Goal: Find specific page/section: Find specific page/section

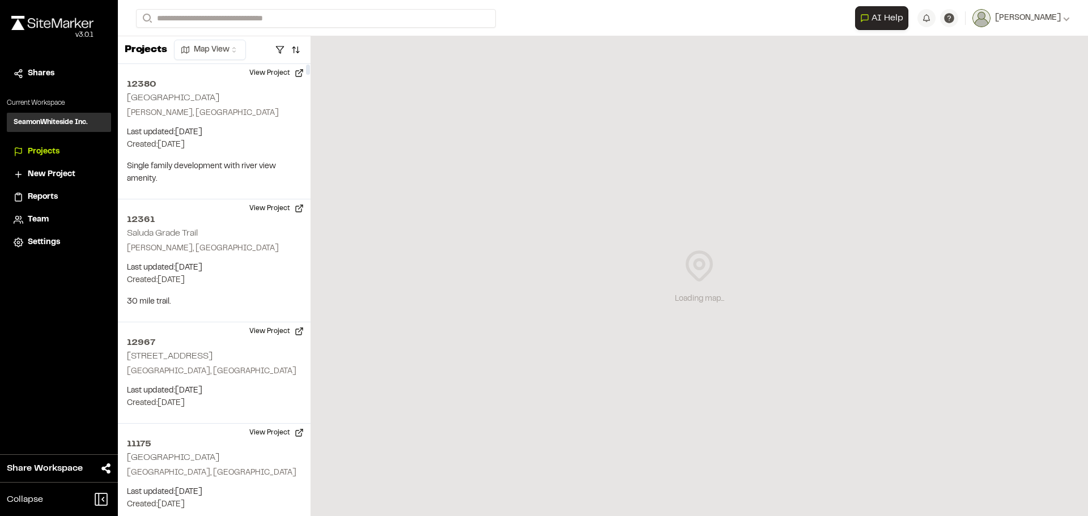
click at [50, 155] on span "Projects" at bounding box center [44, 152] width 32 height 12
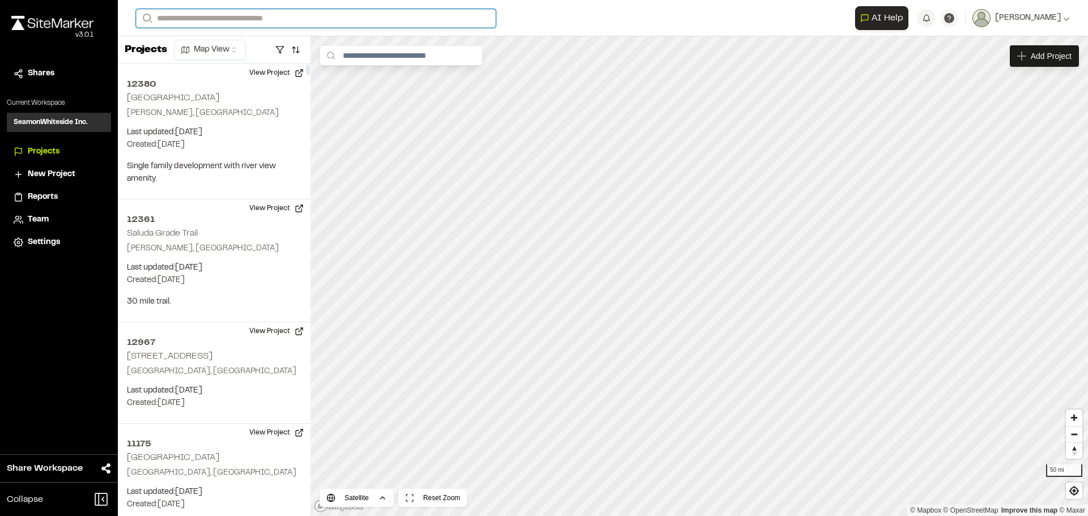
click at [199, 18] on input "Search" at bounding box center [316, 18] width 360 height 19
type input "*****"
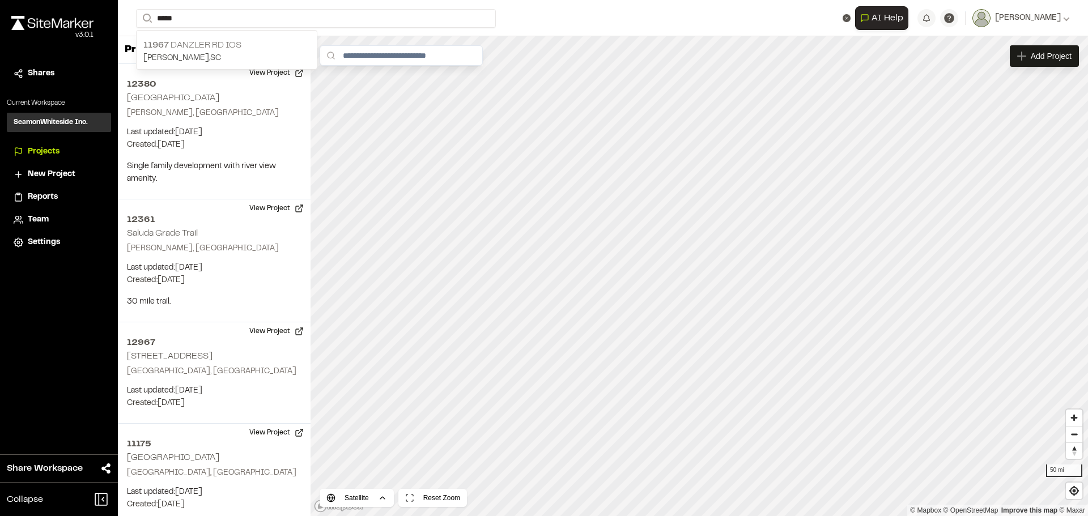
click at [201, 50] on p "[STREET_ADDRESS]" at bounding box center [226, 46] width 167 height 14
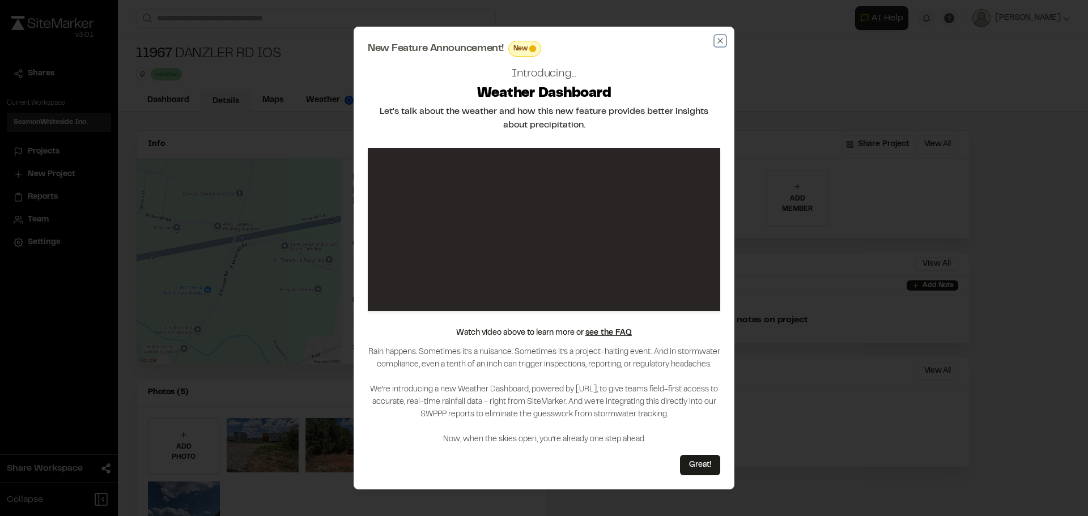
click at [718, 45] on icon "button" at bounding box center [720, 40] width 9 height 9
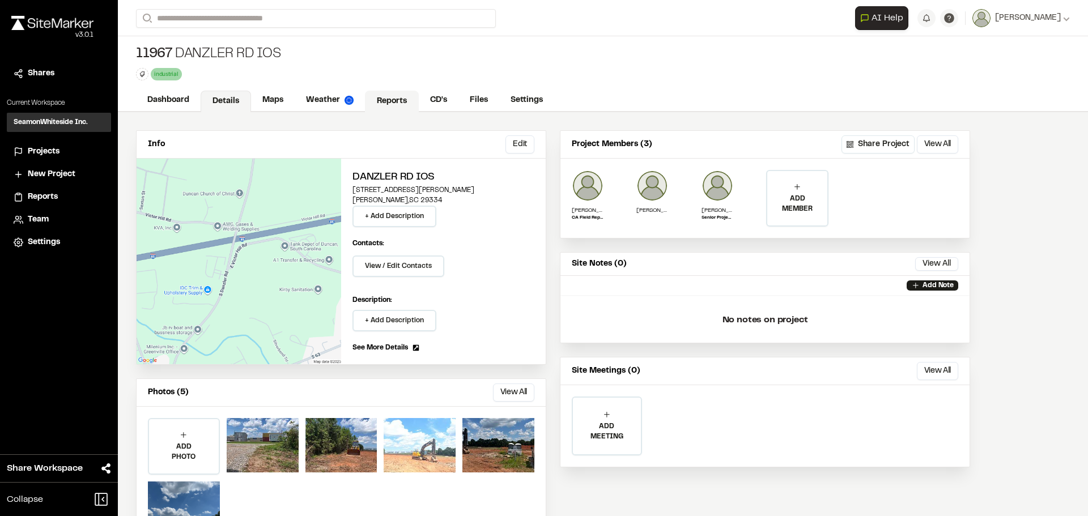
click at [387, 95] on link "Reports" at bounding box center [392, 102] width 54 height 22
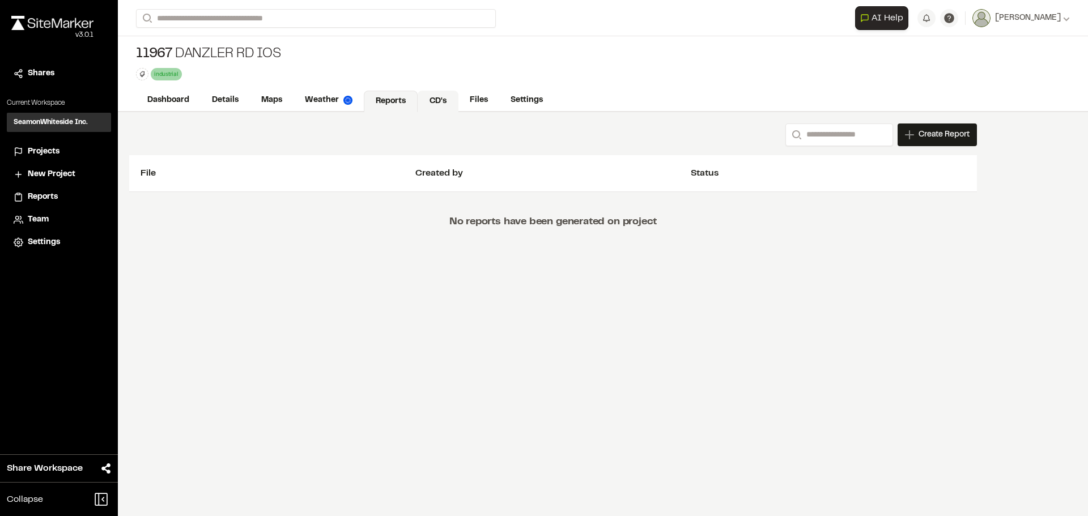
click at [447, 100] on link "CD's" at bounding box center [438, 102] width 41 height 22
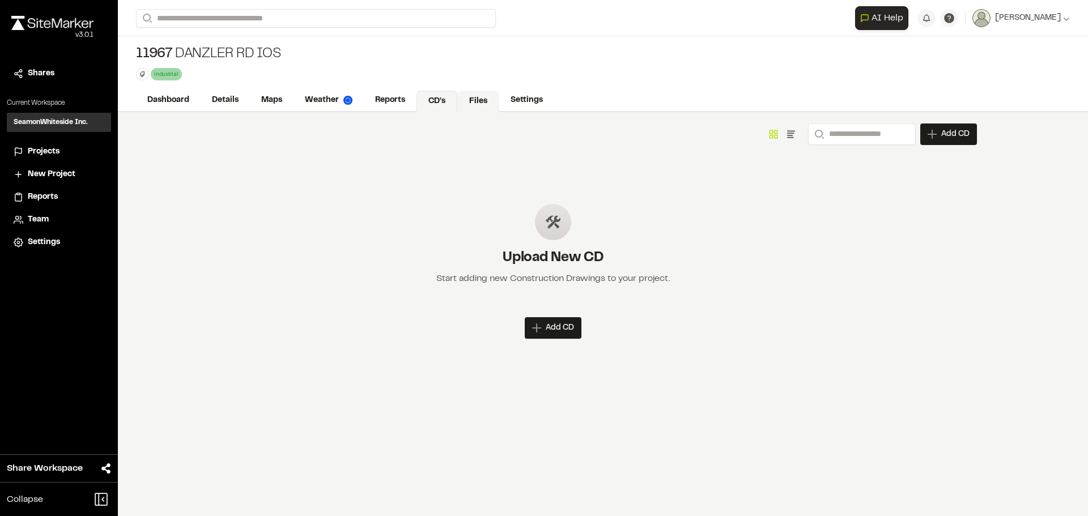
click at [477, 96] on link "Files" at bounding box center [478, 102] width 42 height 22
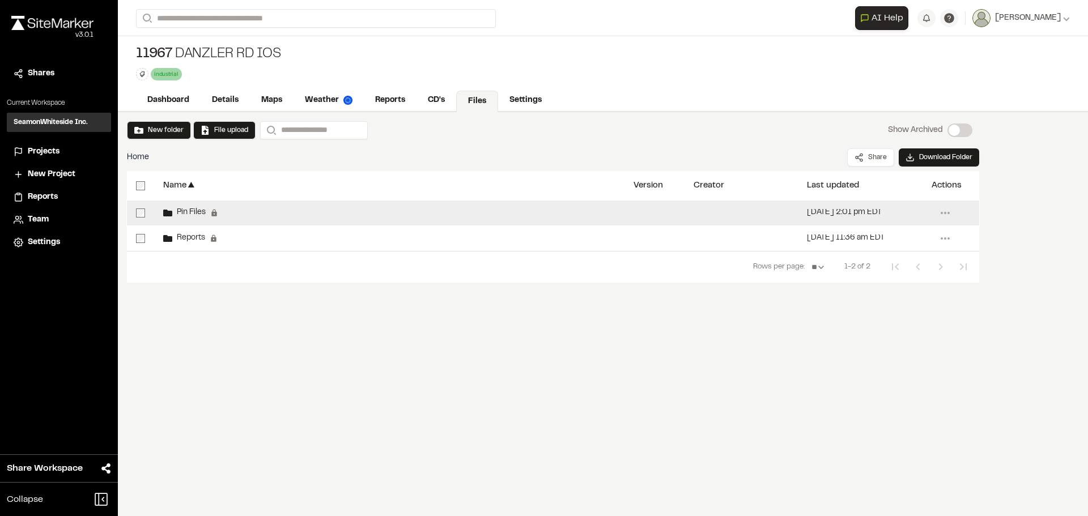
click at [184, 209] on div "Pin Files" at bounding box center [184, 213] width 43 height 9
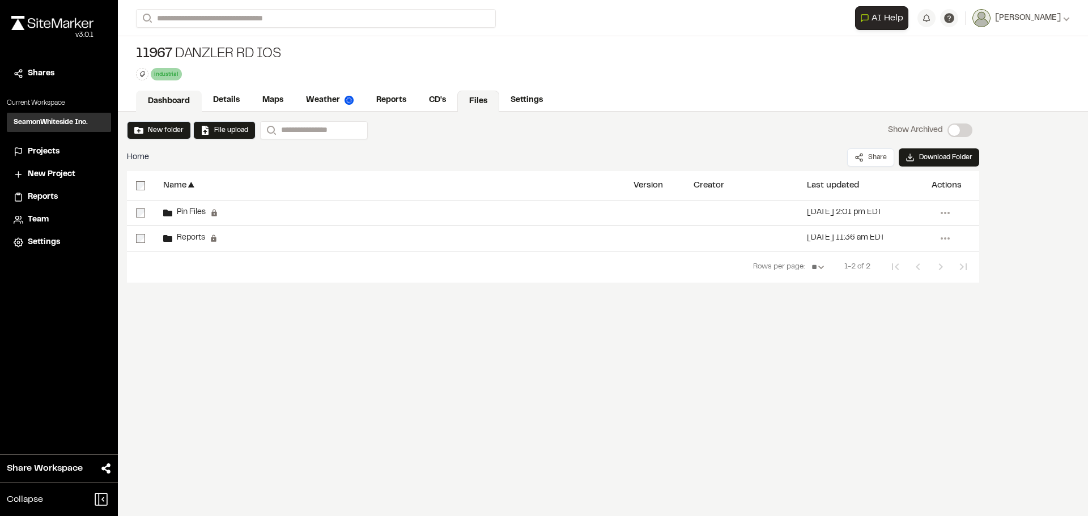
click at [177, 100] on link "Dashboard" at bounding box center [169, 102] width 66 height 22
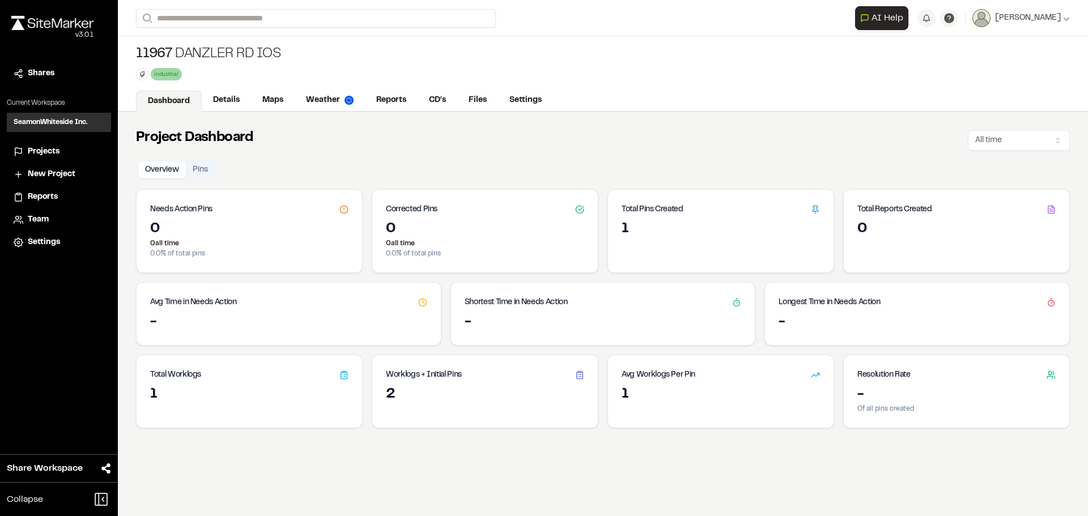
click at [644, 203] on h3 "Total Pins Created" at bounding box center [653, 209] width 62 height 12
click at [189, 379] on h3 "Total Worklogs" at bounding box center [175, 375] width 51 height 12
click at [343, 377] on icon at bounding box center [344, 375] width 9 height 9
click at [342, 372] on icon at bounding box center [344, 375] width 9 height 9
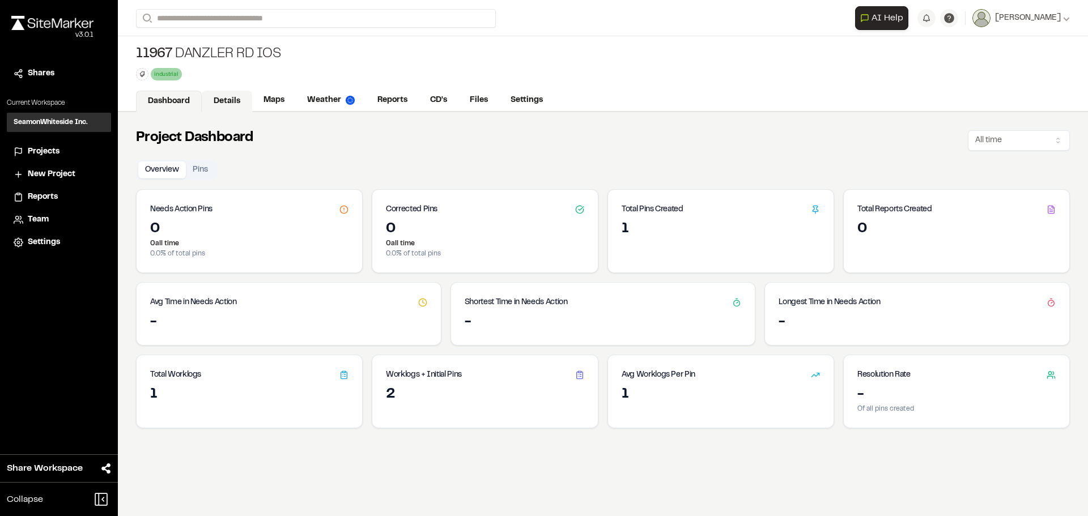
click at [230, 93] on link "Details" at bounding box center [227, 102] width 50 height 22
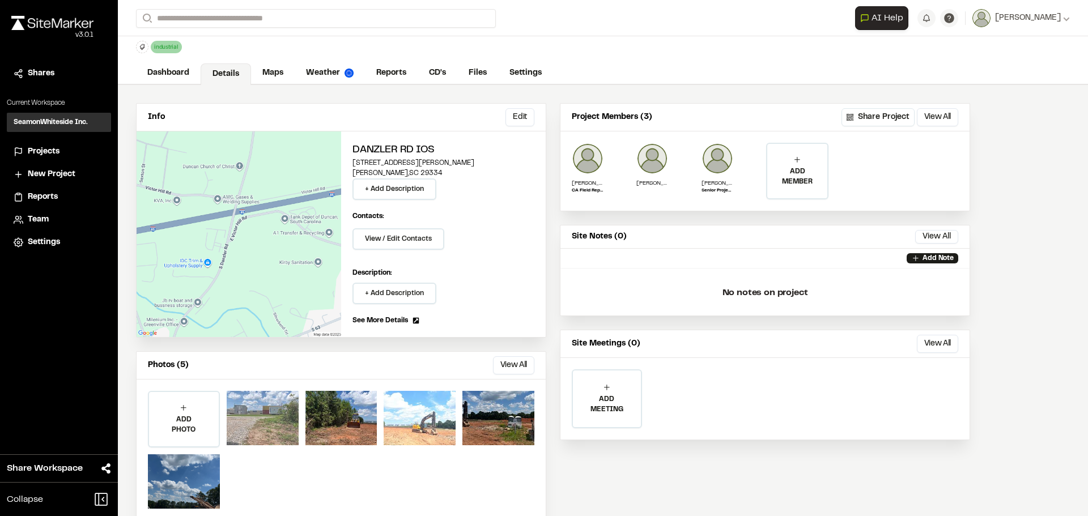
scroll to position [50, 0]
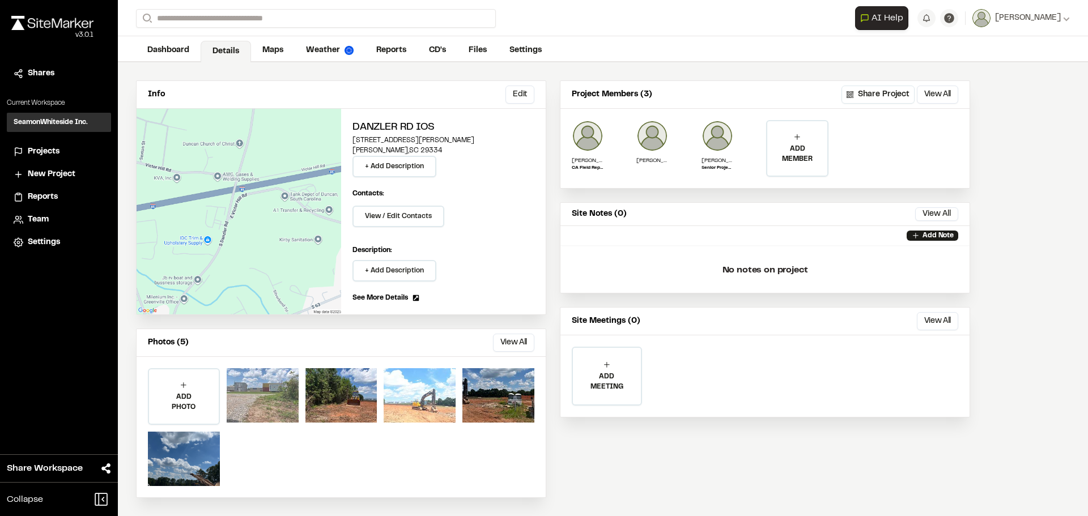
click at [271, 392] on div at bounding box center [263, 395] width 72 height 54
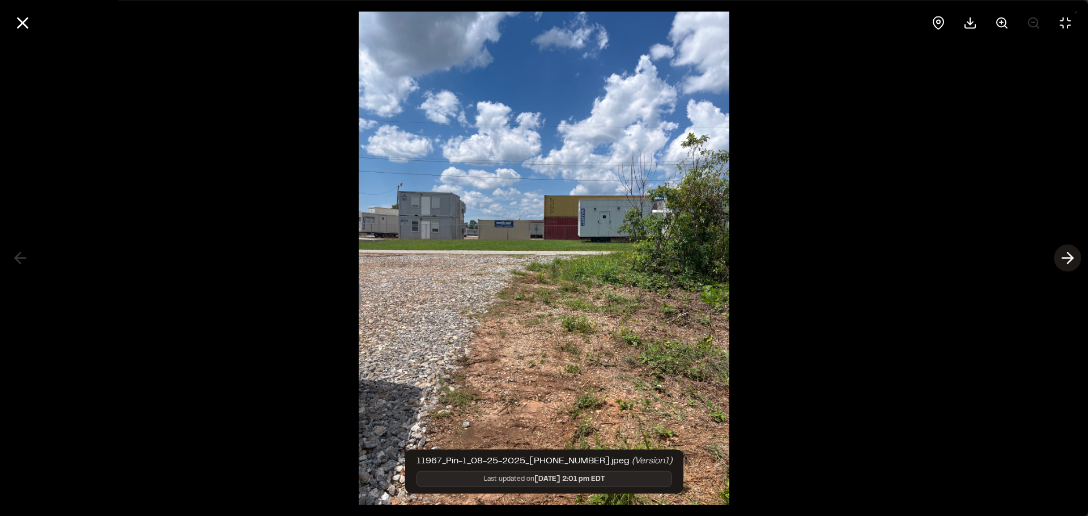
click at [1066, 258] on line at bounding box center [1068, 258] width 11 height 0
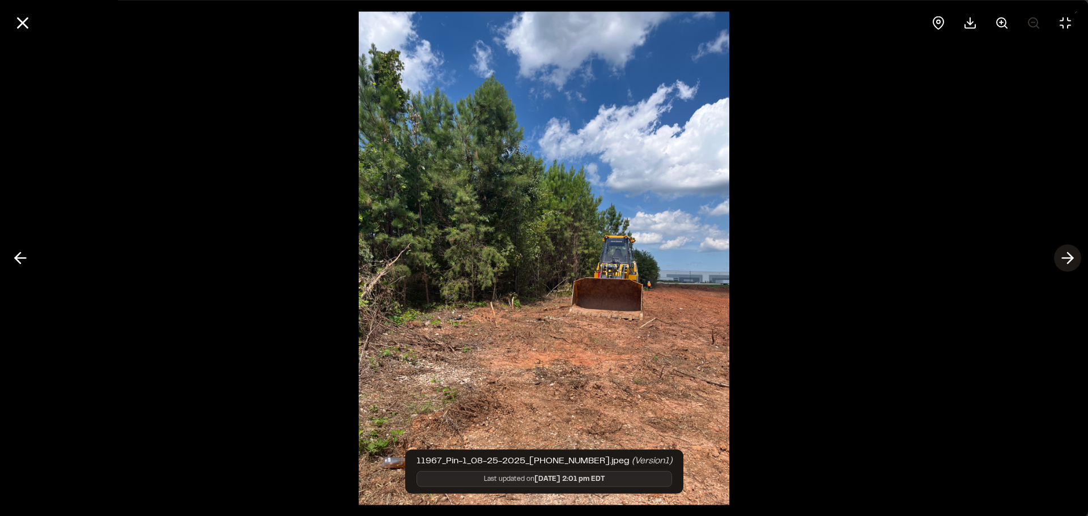
click at [1066, 258] on line at bounding box center [1068, 258] width 11 height 0
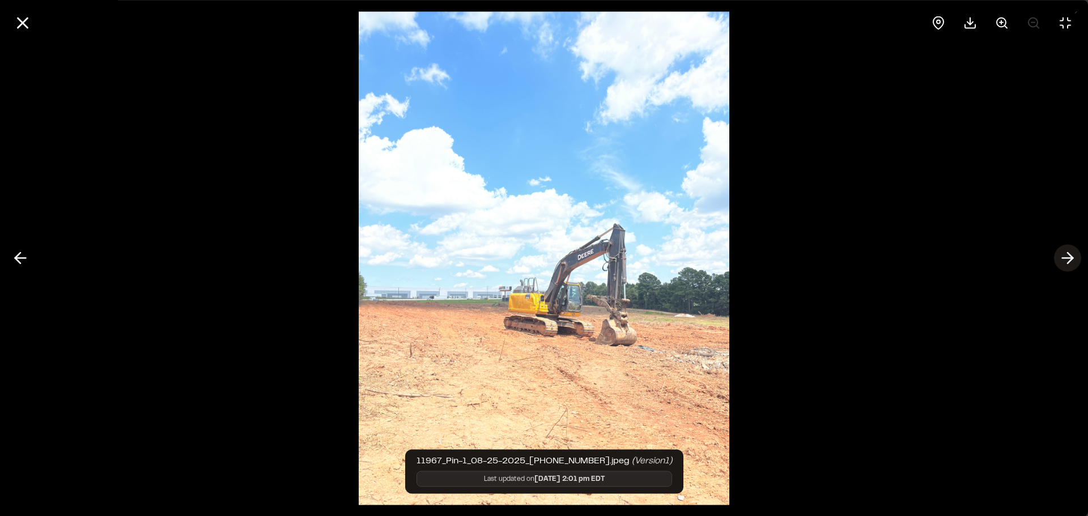
click at [1066, 258] on line at bounding box center [1068, 258] width 11 height 0
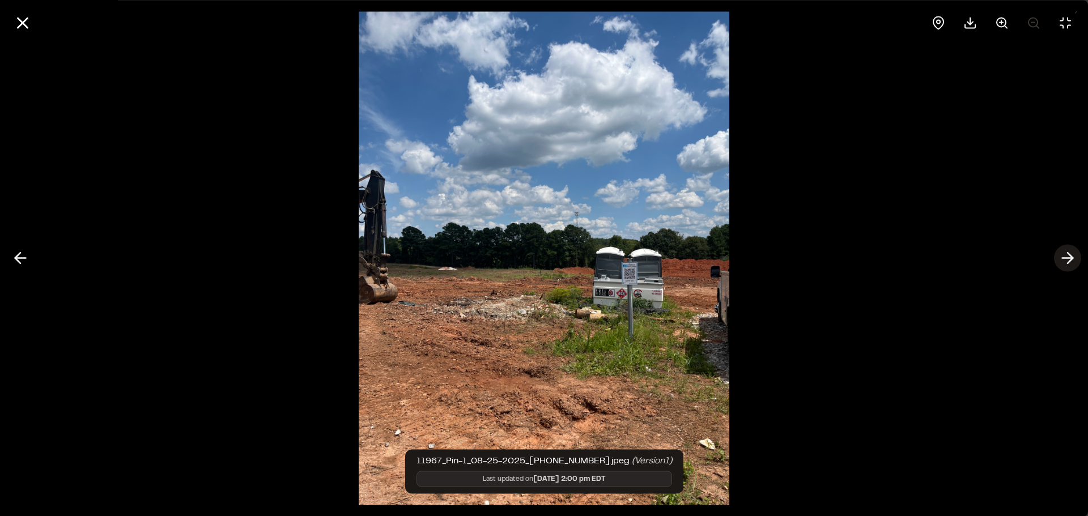
click at [1066, 262] on icon at bounding box center [1068, 258] width 18 height 19
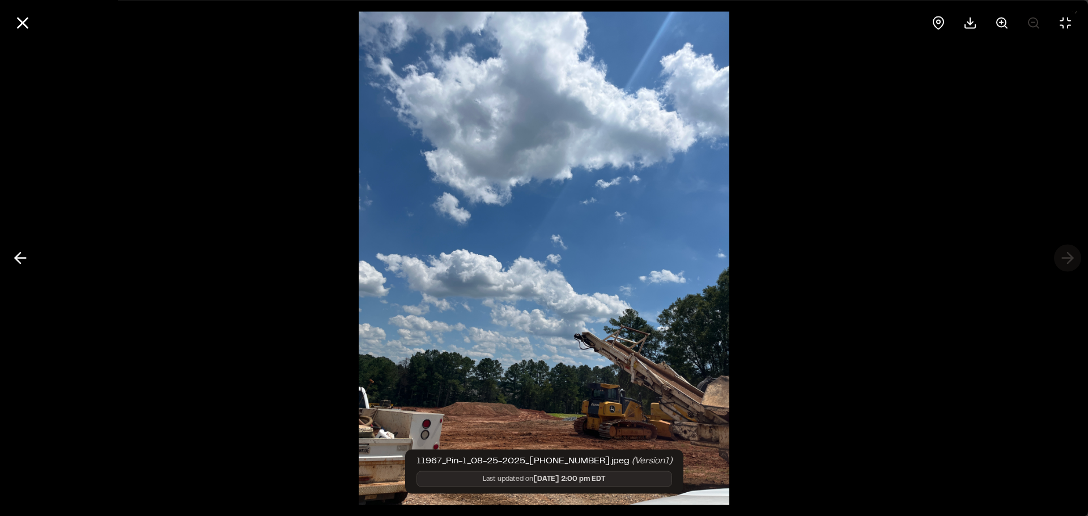
click at [1066, 262] on div at bounding box center [544, 258] width 1088 height 516
click at [20, 21] on line at bounding box center [23, 23] width 10 height 10
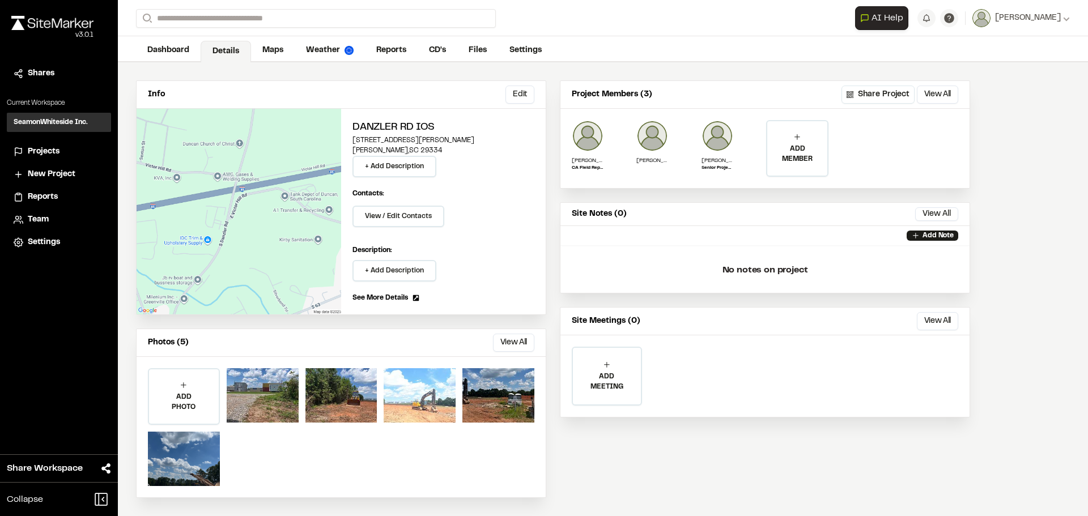
drag, startPoint x: 276, startPoint y: 50, endPoint x: 282, endPoint y: 48, distance: 6.5
click at [276, 50] on link "Maps" at bounding box center [273, 51] width 44 height 22
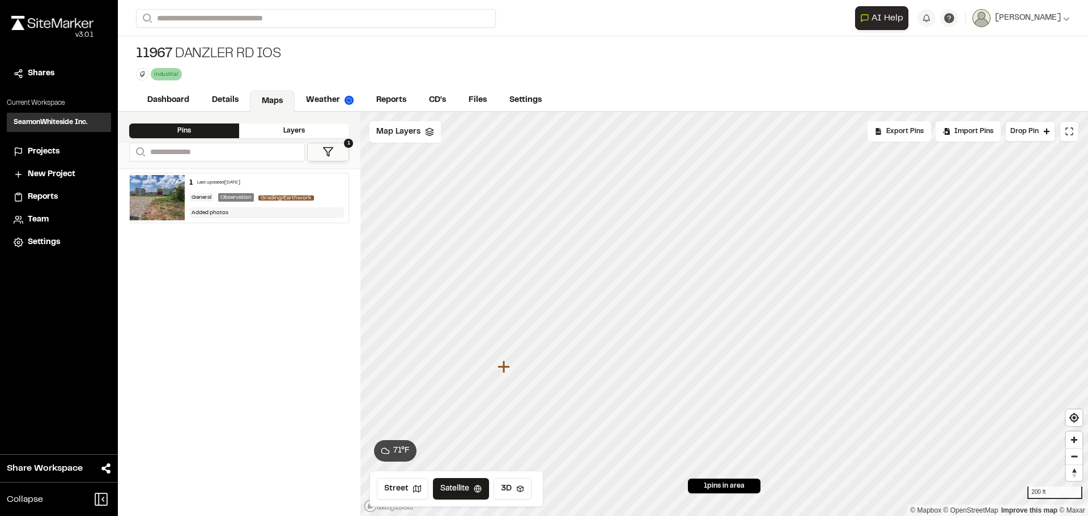
click at [160, 202] on img at bounding box center [157, 197] width 55 height 45
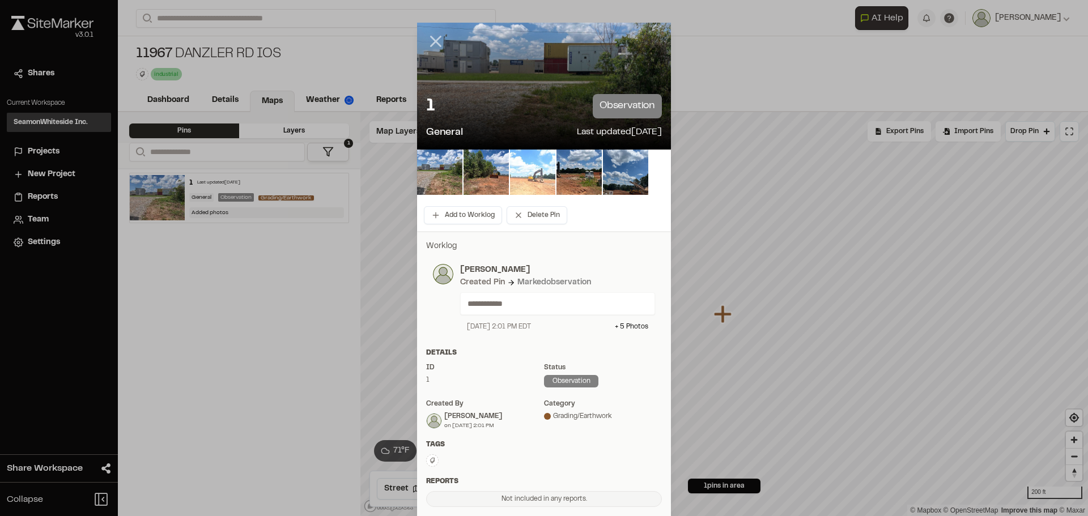
click at [434, 38] on icon at bounding box center [435, 41] width 19 height 19
